Goal: Find specific page/section

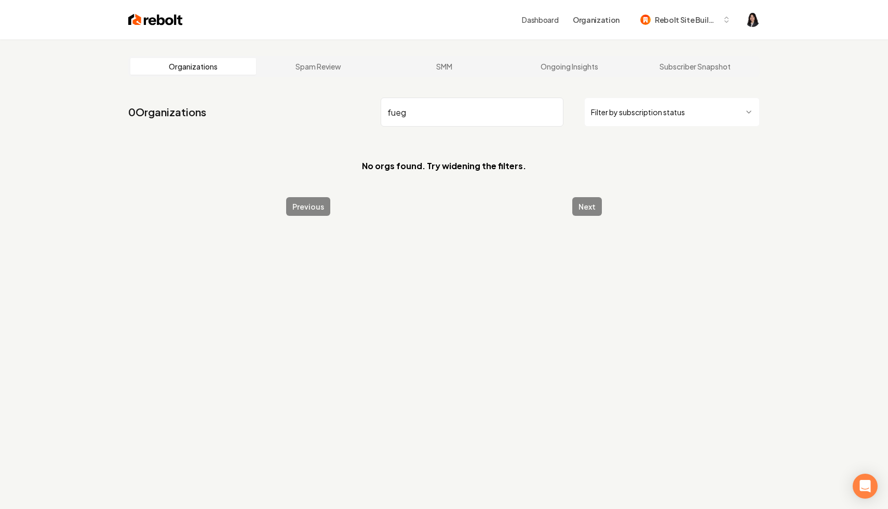
type input "fuego"
